Goal: Task Accomplishment & Management: Manage account settings

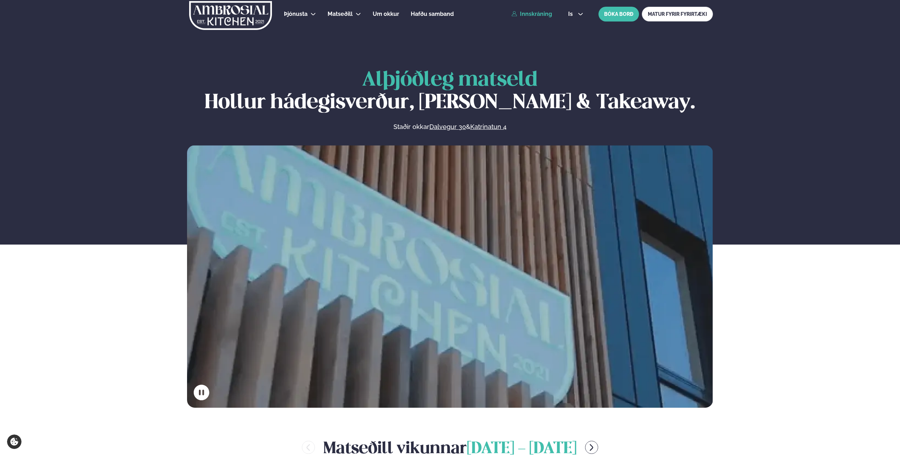
click at [519, 13] on link "Innskráning" at bounding box center [531, 14] width 41 height 6
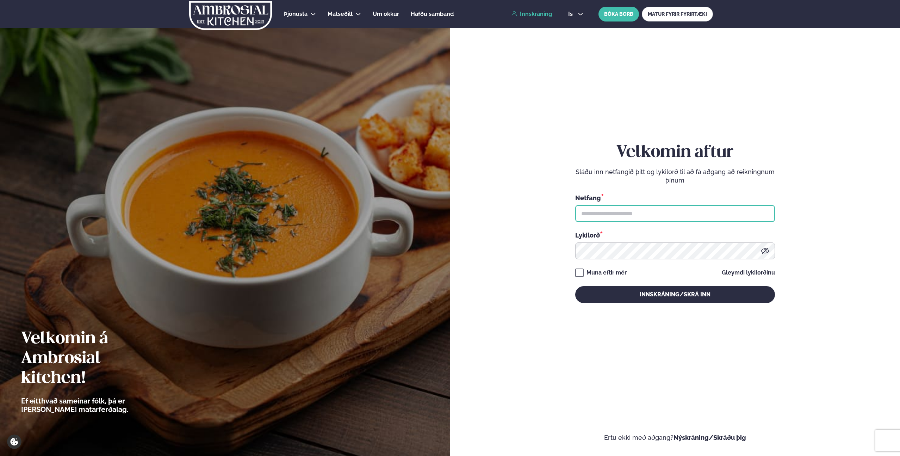
click at [599, 215] on input "text" at bounding box center [675, 213] width 200 height 17
click at [548, 237] on form "Velkomin aftur Sláðu inn netfangið þitt og lykilorð til að fá aðgang að reiknin…" at bounding box center [675, 230] width 408 height 424
click at [618, 220] on input "text" at bounding box center [675, 213] width 200 height 17
type input "**********"
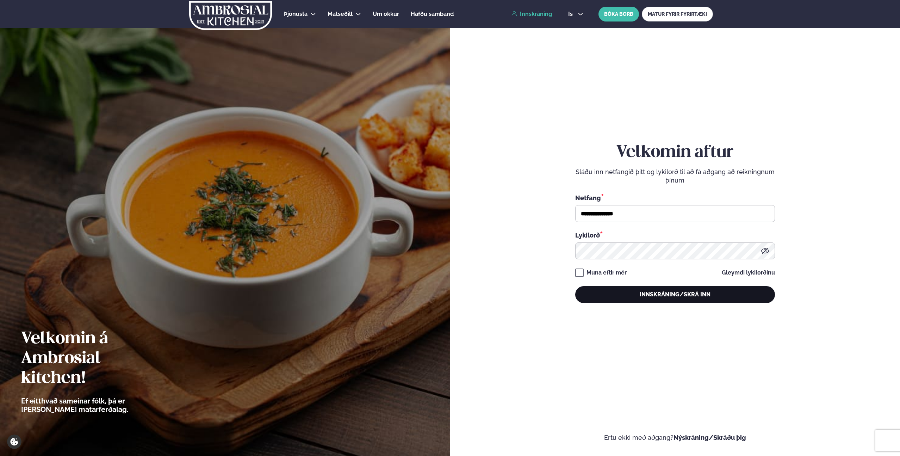
click at [675, 295] on button "Innskráning/Skrá inn" at bounding box center [675, 294] width 200 height 17
